Goal: Find specific page/section: Find specific page/section

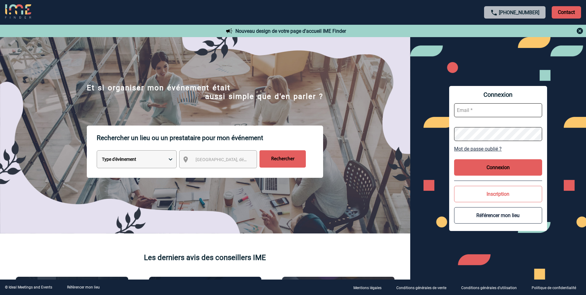
type input "elise.drapier@abeille-assurances.fr"
click at [510, 166] on button "Connexion" at bounding box center [498, 167] width 88 height 16
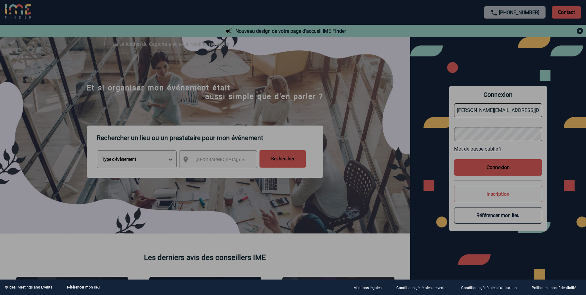
drag, startPoint x: 507, startPoint y: 162, endPoint x: 470, endPoint y: 166, distance: 37.9
click at [507, 162] on div at bounding box center [293, 147] width 586 height 295
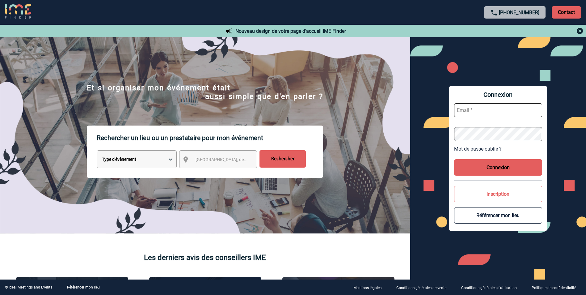
type input "[PERSON_NAME][EMAIL_ADDRESS][DOMAIN_NAME]"
click at [486, 165] on button "Connexion" at bounding box center [498, 167] width 88 height 16
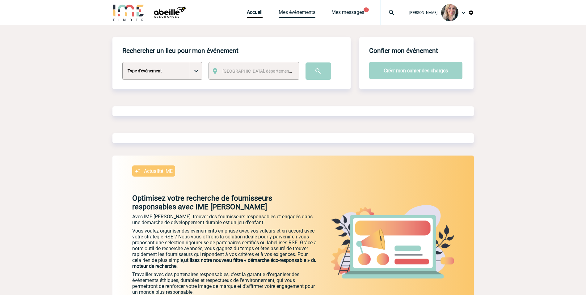
click at [312, 13] on link "Mes événements" at bounding box center [297, 13] width 37 height 9
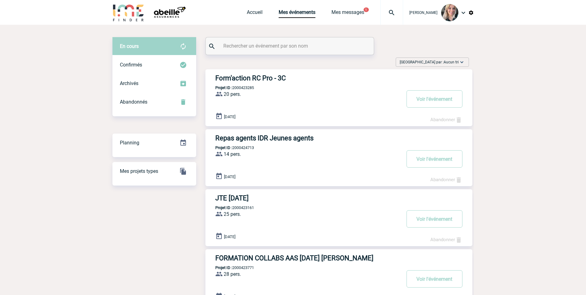
click at [268, 78] on h3 "Form'action RC Pro - 3C" at bounding box center [307, 78] width 185 height 8
